Goal: Information Seeking & Learning: Learn about a topic

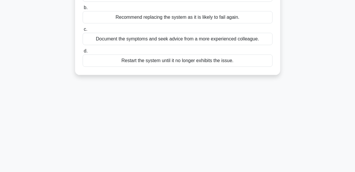
scroll to position [23, 0]
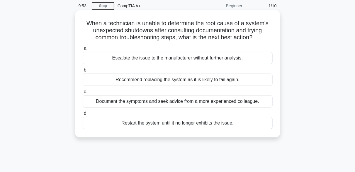
click at [151, 64] on div "Escalate the issue to the manufacturer without further analysis." at bounding box center [178, 58] width 190 height 12
click at [83, 50] on input "a. Escalate the issue to the manufacturer without further analysis." at bounding box center [83, 49] width 0 height 4
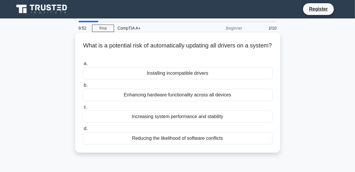
scroll to position [0, 0]
click at [153, 71] on div "Installing incompatible drivers" at bounding box center [178, 73] width 190 height 12
click at [83, 66] on input "a. Installing incompatible drivers" at bounding box center [83, 64] width 0 height 4
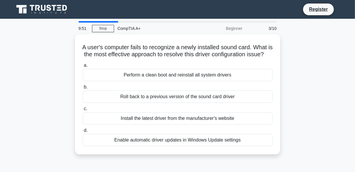
click at [153, 71] on div "Perform a clean boot and reinstall all system drivers" at bounding box center [178, 75] width 190 height 12
click at [83, 67] on input "a. Perform a clean boot and reinstall all system drivers" at bounding box center [83, 66] width 0 height 4
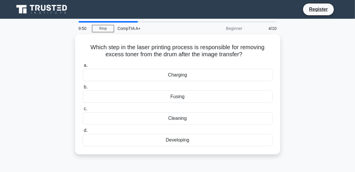
click at [153, 71] on div "Charging" at bounding box center [178, 75] width 190 height 12
click at [83, 67] on input "a. [GEOGRAPHIC_DATA]" at bounding box center [83, 66] width 0 height 4
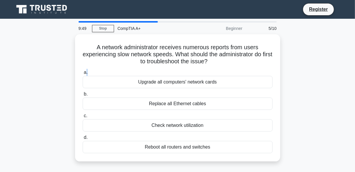
click at [153, 71] on label "a. Upgrade all computers' network cards" at bounding box center [178, 78] width 190 height 19
click at [83, 71] on input "a. Upgrade all computers' network cards" at bounding box center [83, 73] width 0 height 4
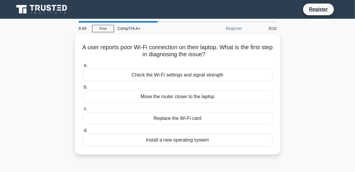
click at [153, 71] on div "Check the Wi-Fi settings and signal strength" at bounding box center [178, 75] width 190 height 12
click at [83, 67] on input "a. Check the Wi-Fi settings and signal strength" at bounding box center [83, 66] width 0 height 4
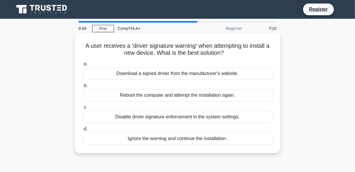
click at [164, 114] on div "Disable driver signature enforcement in the system settings." at bounding box center [178, 117] width 190 height 12
click at [83, 109] on input "c. Disable driver signature enforcement in the system settings." at bounding box center [83, 108] width 0 height 4
